Goal: Task Accomplishment & Management: Manage account settings

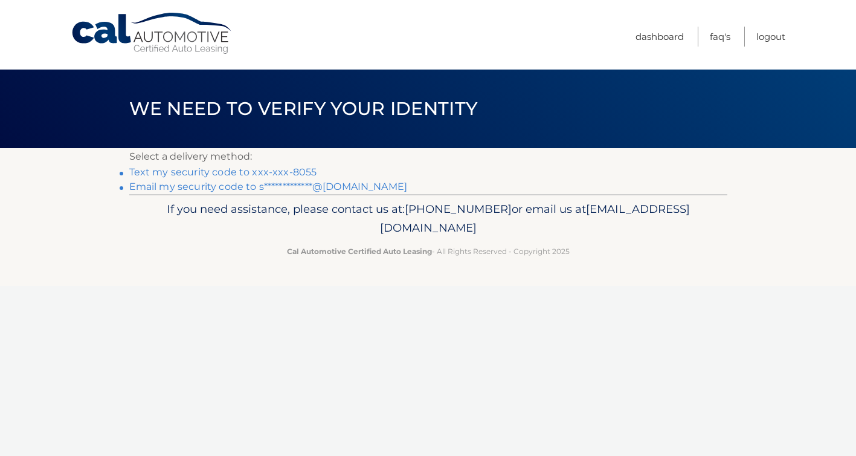
click at [292, 170] on link "Text my security code to xxx-xxx-8055" at bounding box center [223, 171] width 188 height 11
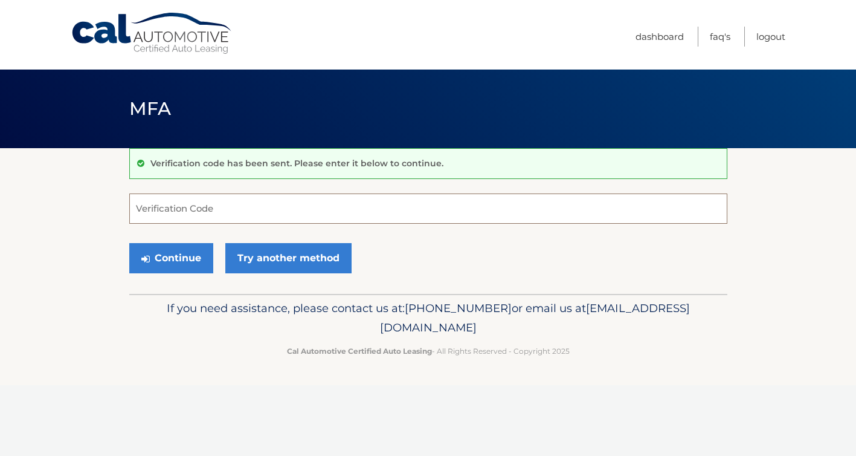
click at [245, 210] on input "Verification Code" at bounding box center [428, 208] width 598 height 30
type input "124778"
click at [147, 259] on icon "submit" at bounding box center [145, 259] width 8 height 10
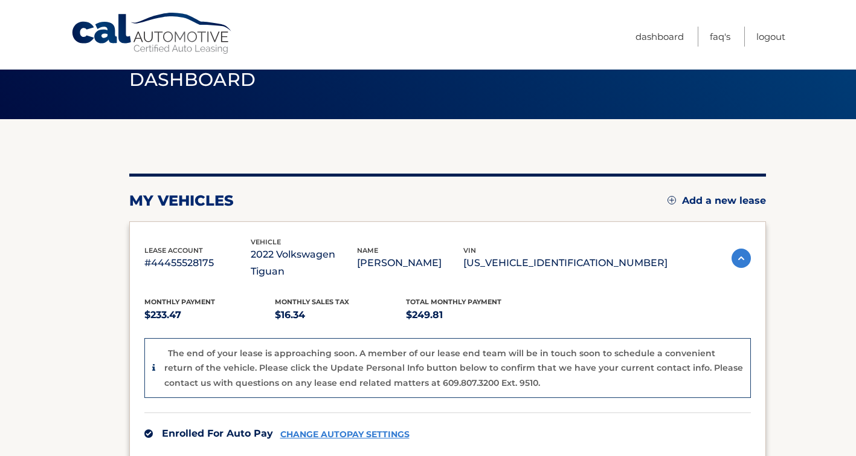
scroll to position [40, 0]
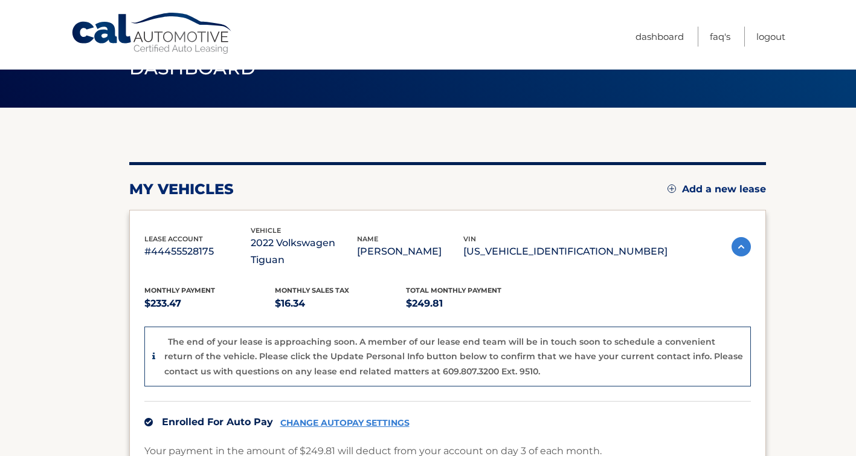
click at [401, 211] on div "lease account #44455528175 vehicle 2022 Volkswagen Tiguan name SARAH PARENT vin…" at bounding box center [447, 410] width 637 height 401
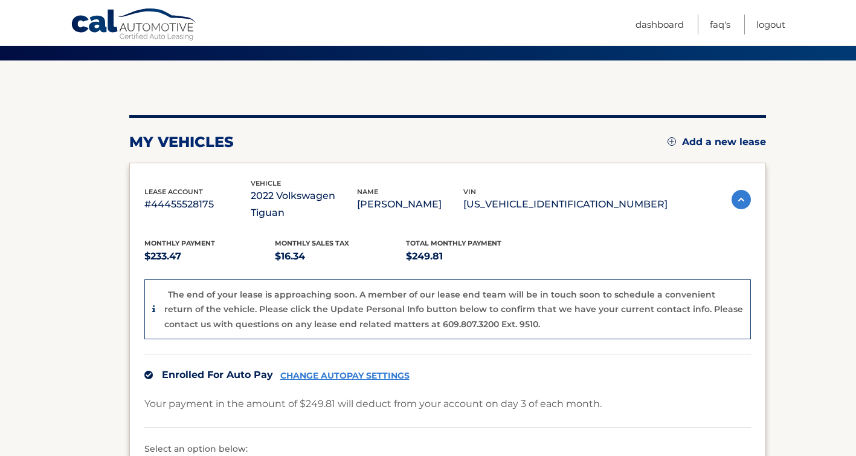
scroll to position [80, 0]
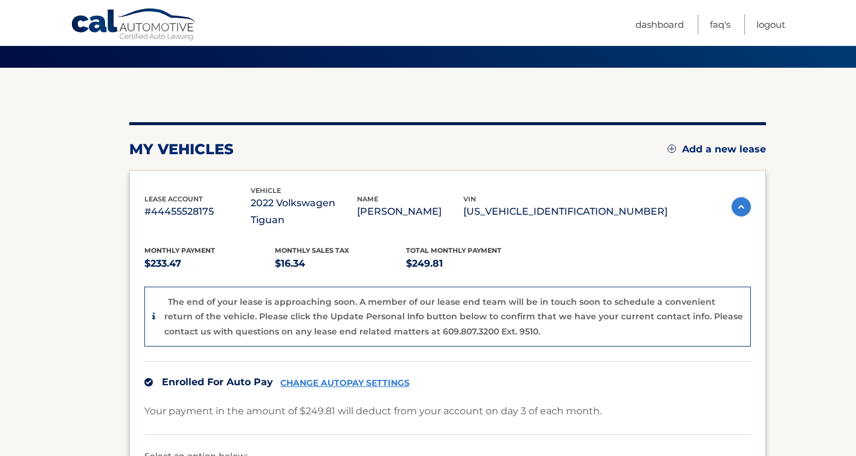
click at [700, 144] on link "Add a new lease" at bounding box center [717, 149] width 98 height 12
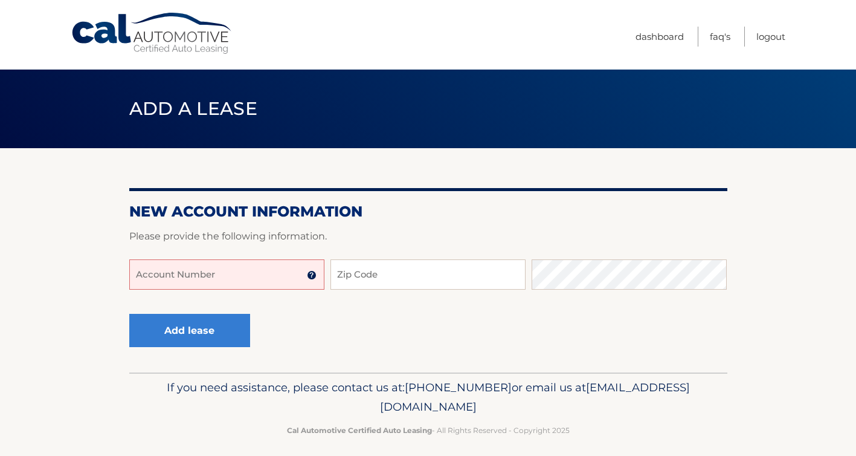
click at [240, 282] on input "Account Number" at bounding box center [226, 274] width 195 height 30
click at [354, 273] on input "Zip Code" at bounding box center [427, 274] width 195 height 30
type input "33063"
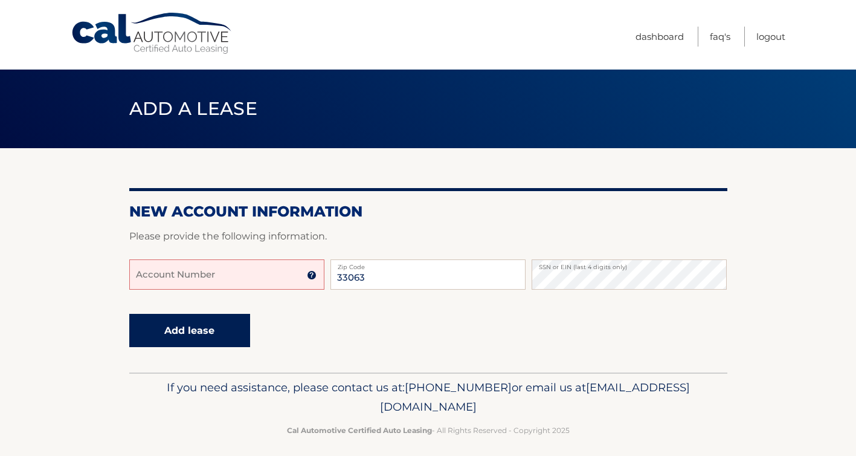
click at [220, 330] on button "Add lease" at bounding box center [189, 330] width 121 height 33
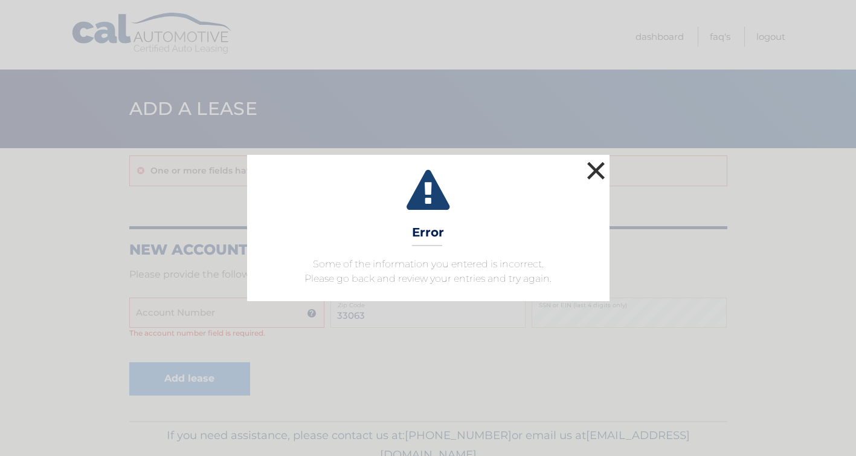
click at [592, 172] on button "×" at bounding box center [596, 170] width 24 height 24
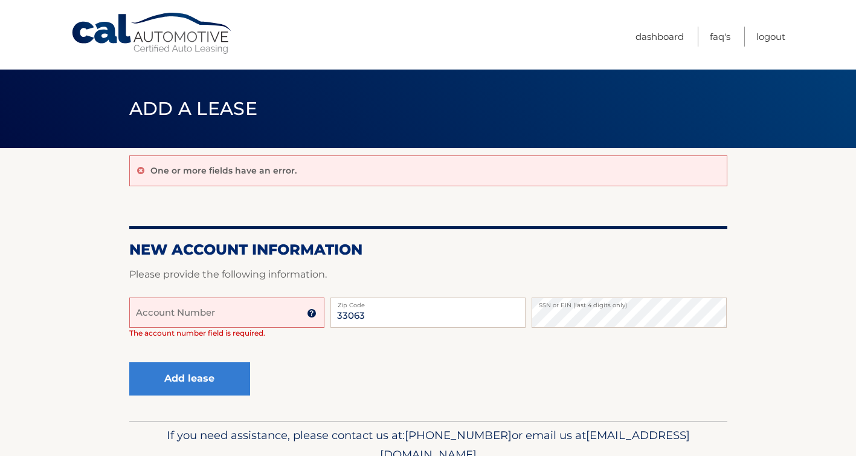
click at [312, 314] on img at bounding box center [312, 313] width 10 height 10
